Goal: Find specific page/section: Find specific page/section

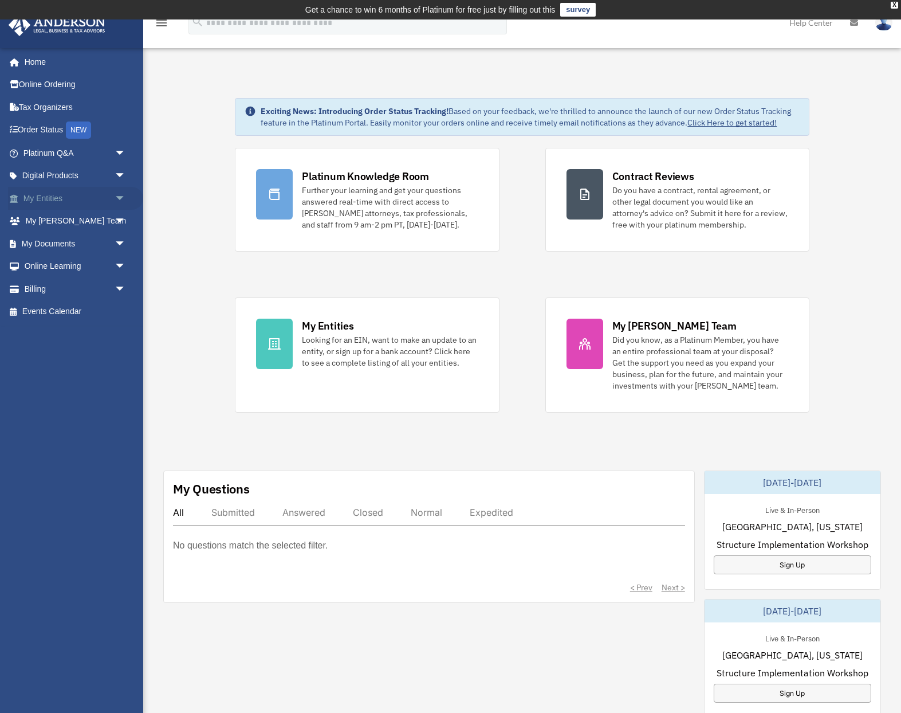
click at [117, 194] on span "arrow_drop_down" at bounding box center [126, 198] width 23 height 23
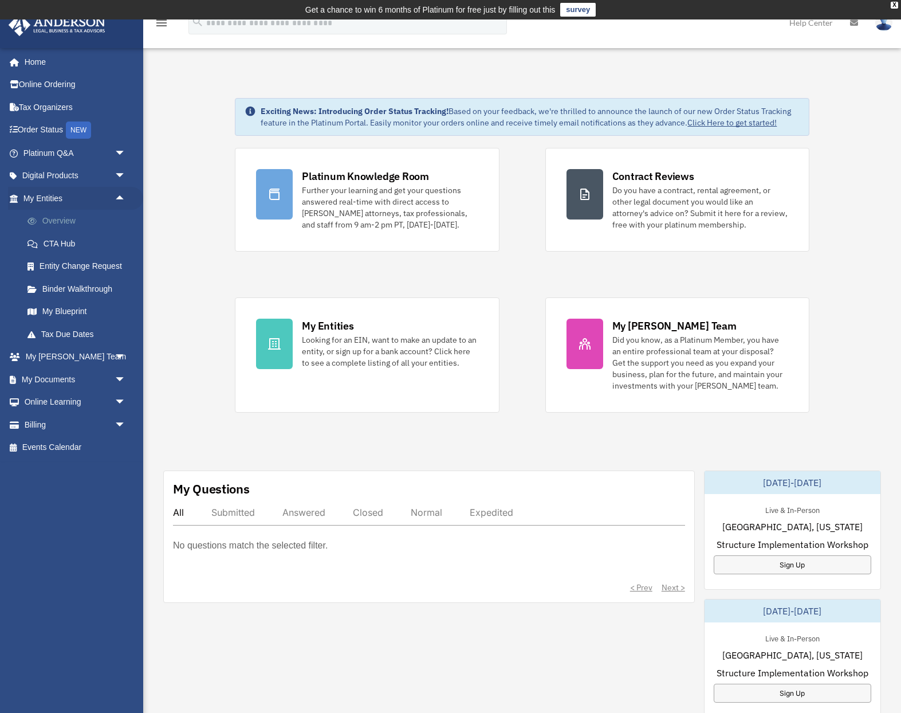
click at [61, 218] on link "Overview" at bounding box center [79, 221] width 127 height 23
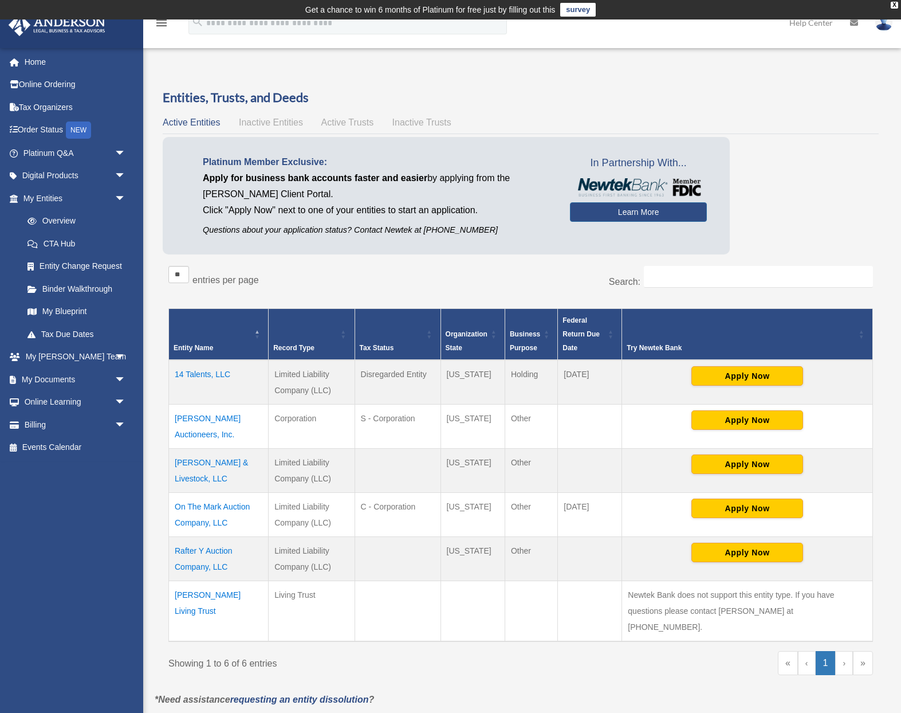
click at [228, 504] on td "On The Mark Auction Company, LLC" at bounding box center [219, 514] width 100 height 44
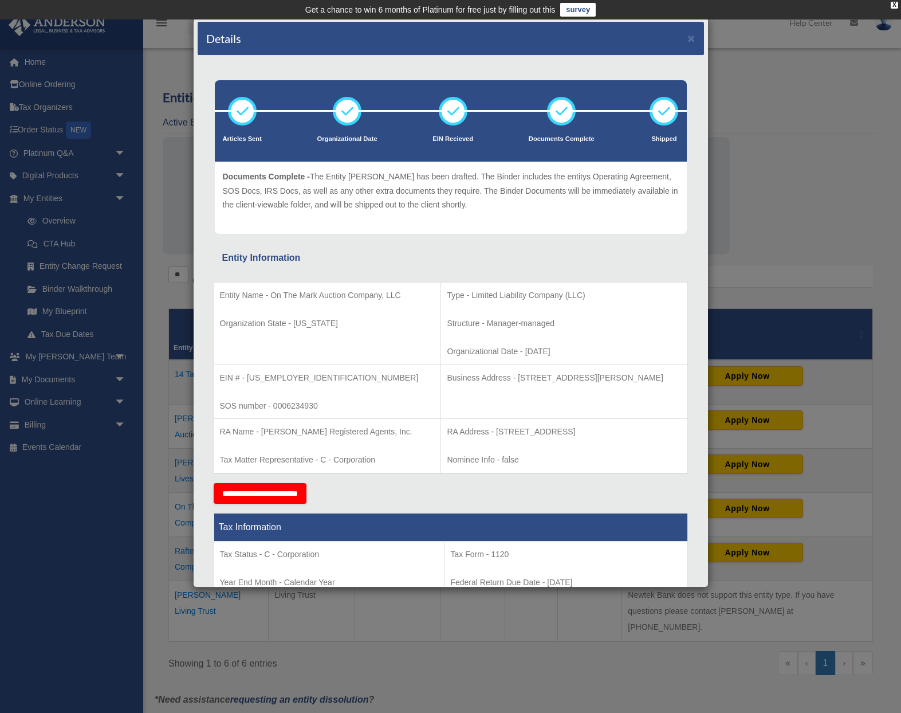
click at [171, 276] on div "Details × Articles Sent Organizational Date" at bounding box center [450, 356] width 901 height 713
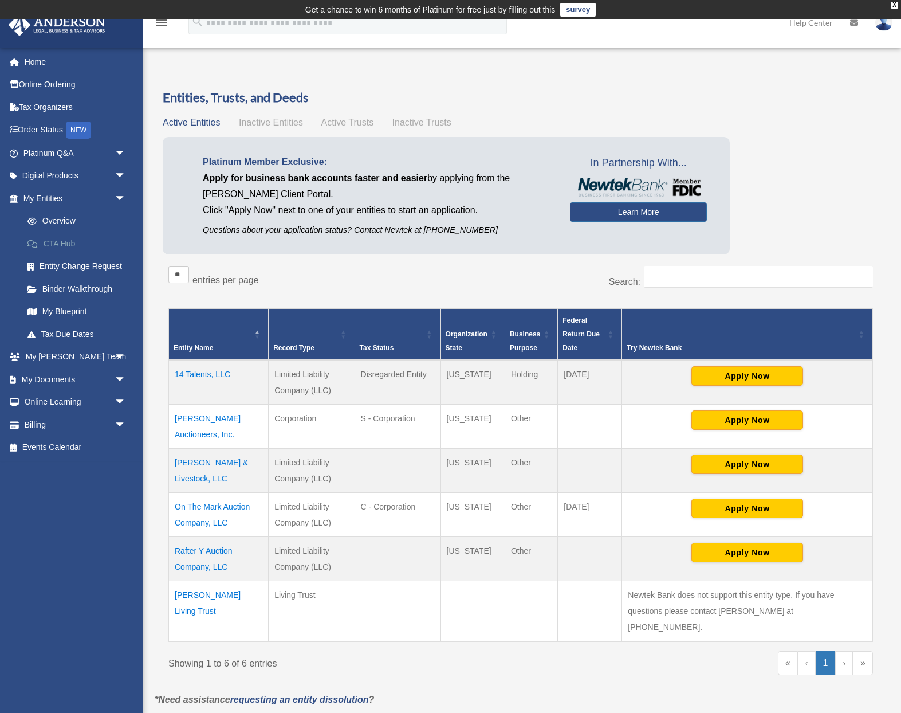
click at [65, 246] on link "CTA Hub" at bounding box center [79, 243] width 127 height 23
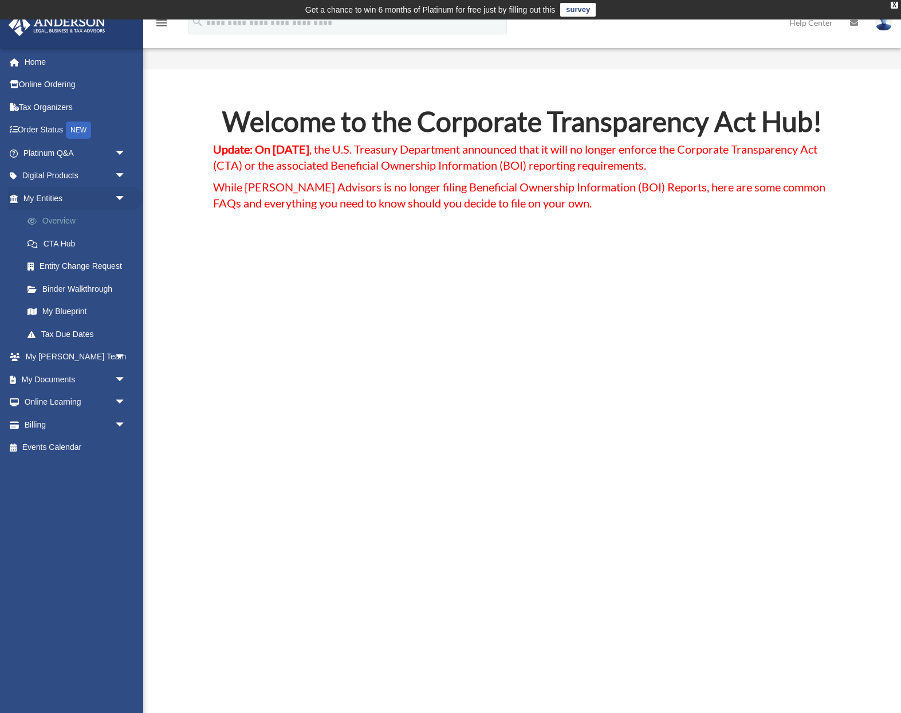
click at [66, 223] on link "Overview" at bounding box center [79, 221] width 127 height 23
